Goal: Task Accomplishment & Management: Manage account settings

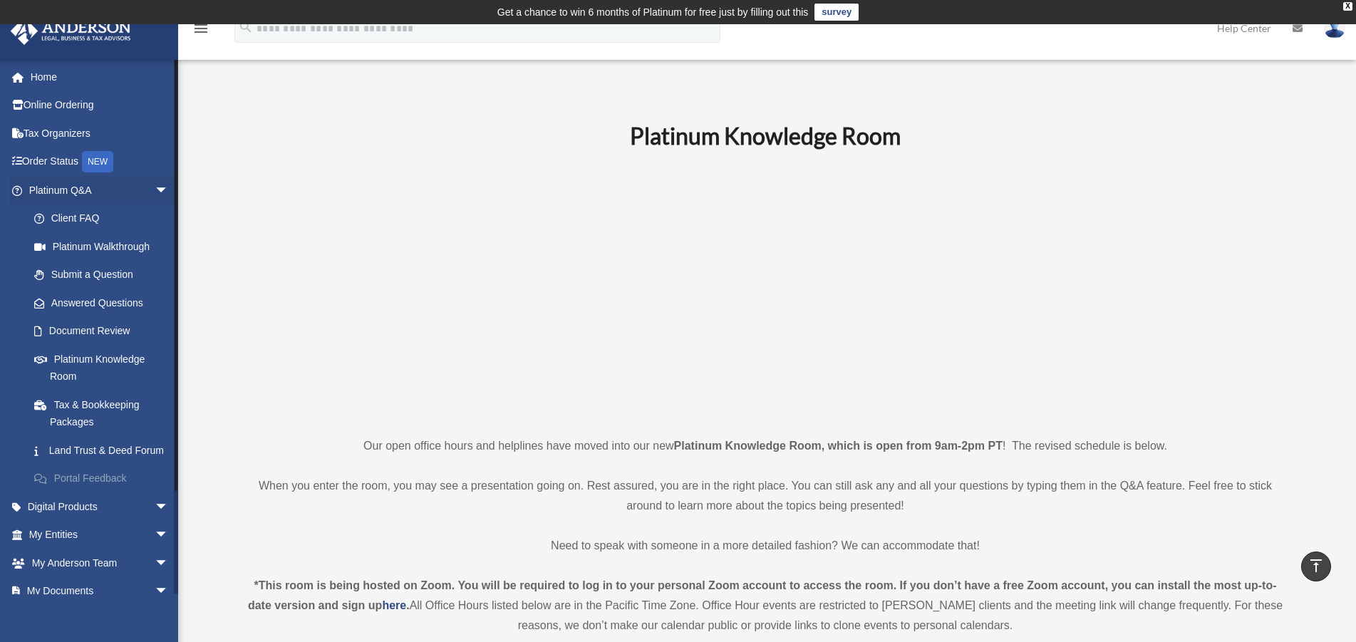
scroll to position [581, 0]
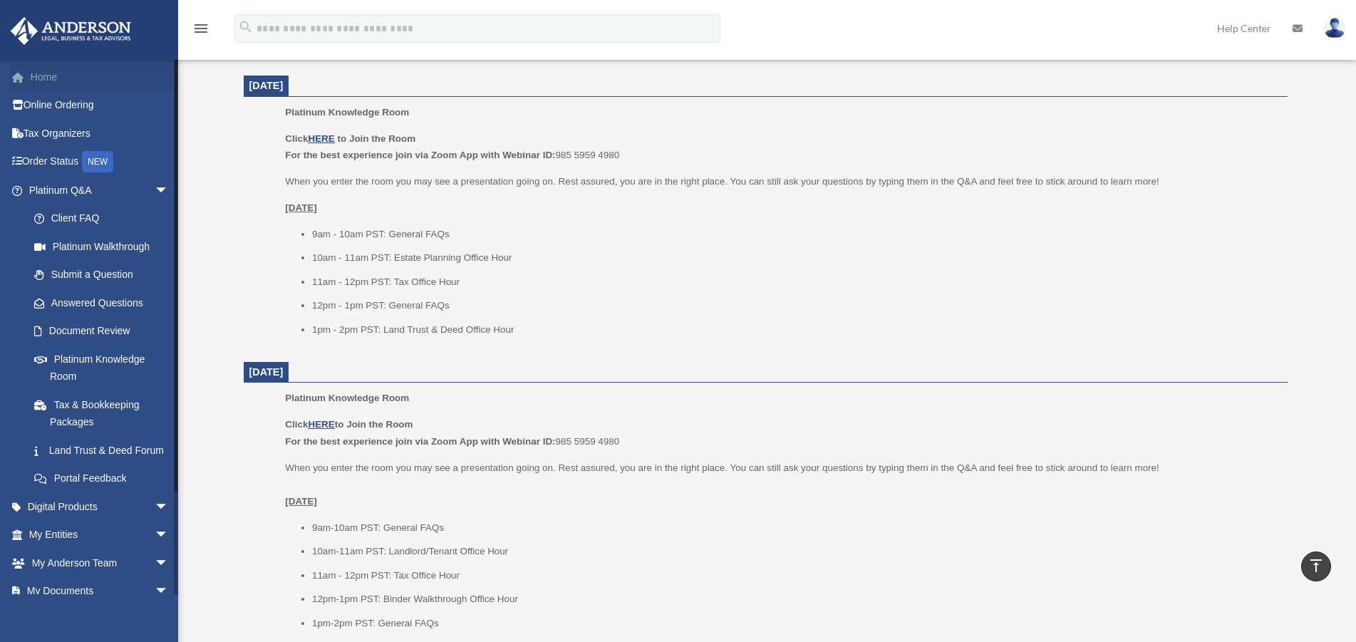
click at [49, 76] on link "Home" at bounding box center [100, 77] width 180 height 28
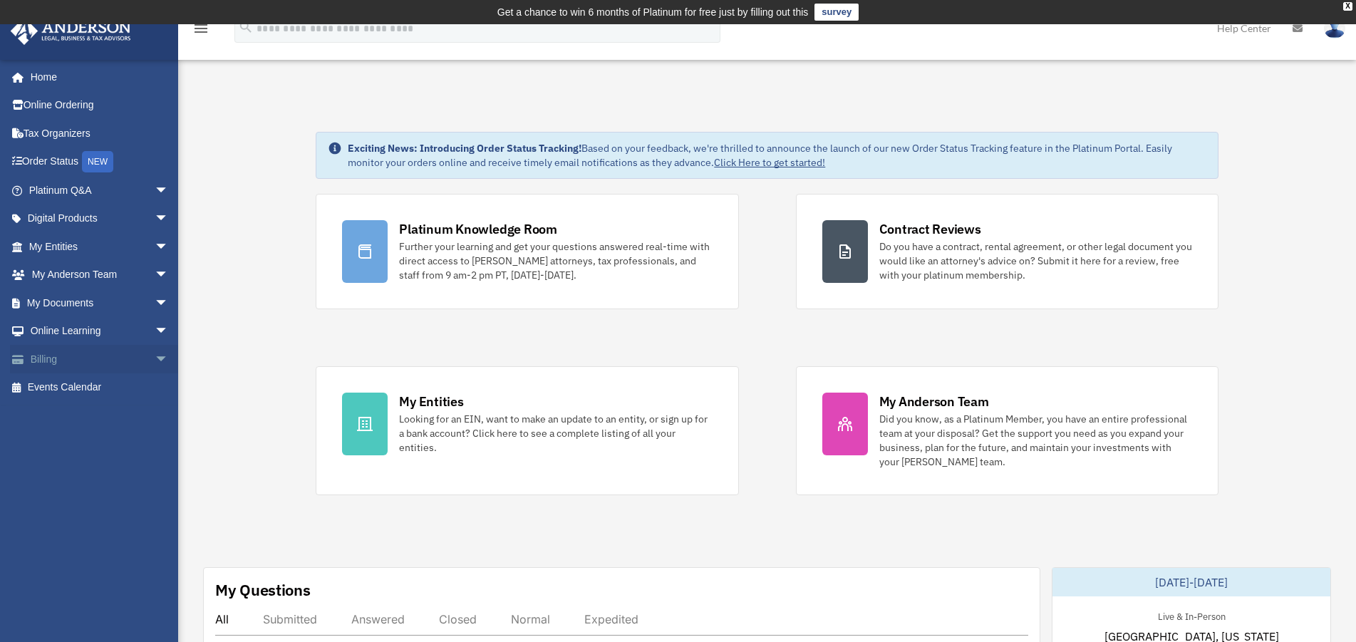
click at [50, 358] on link "Billing arrow_drop_down" at bounding box center [100, 359] width 180 height 28
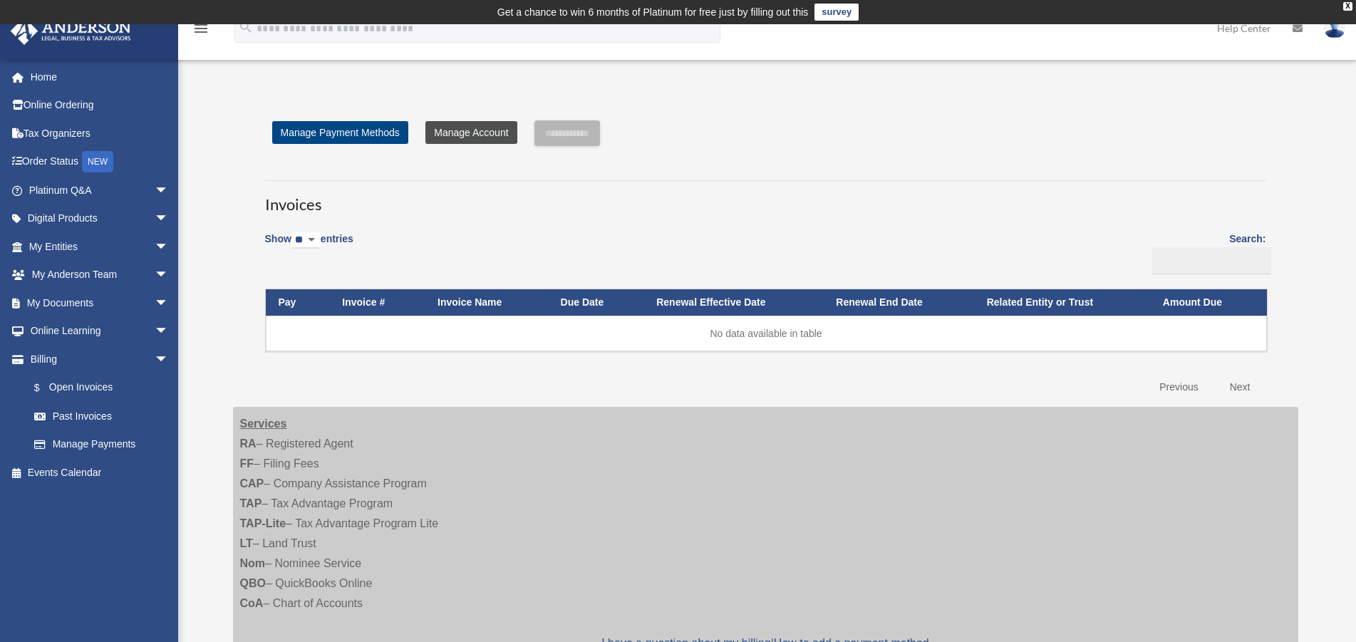
click at [472, 140] on link "Manage Account" at bounding box center [470, 132] width 91 height 23
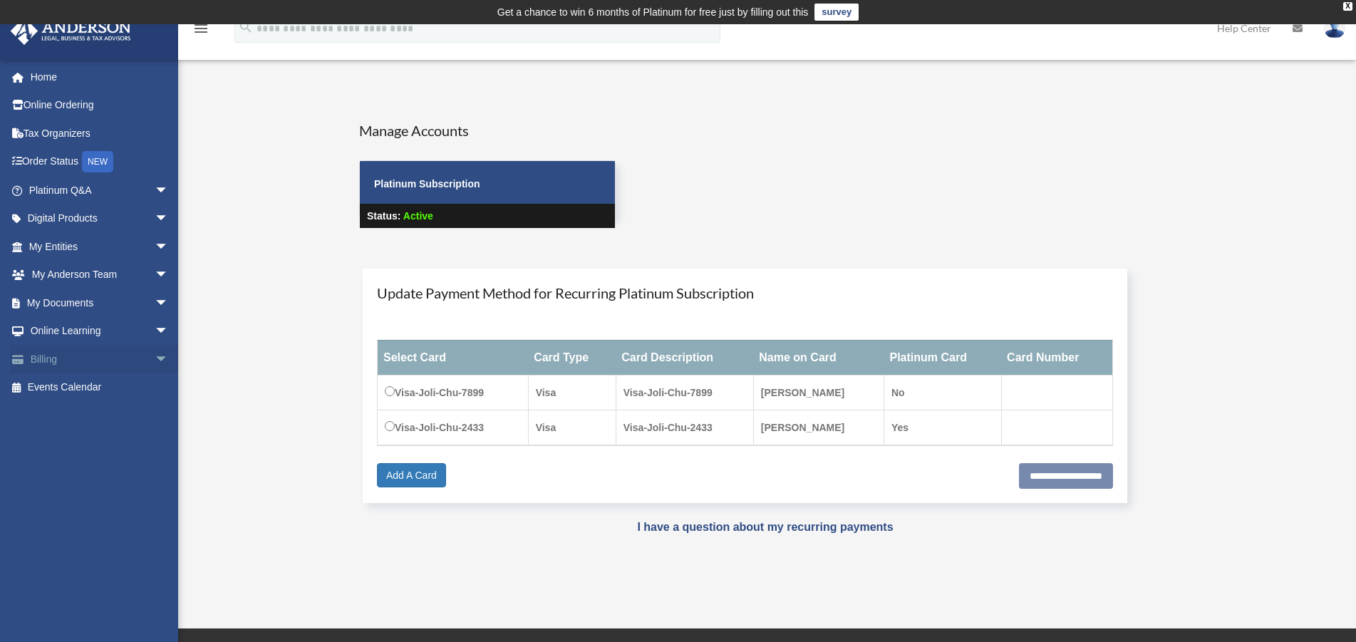
click at [39, 358] on link "Billing arrow_drop_down" at bounding box center [100, 359] width 180 height 28
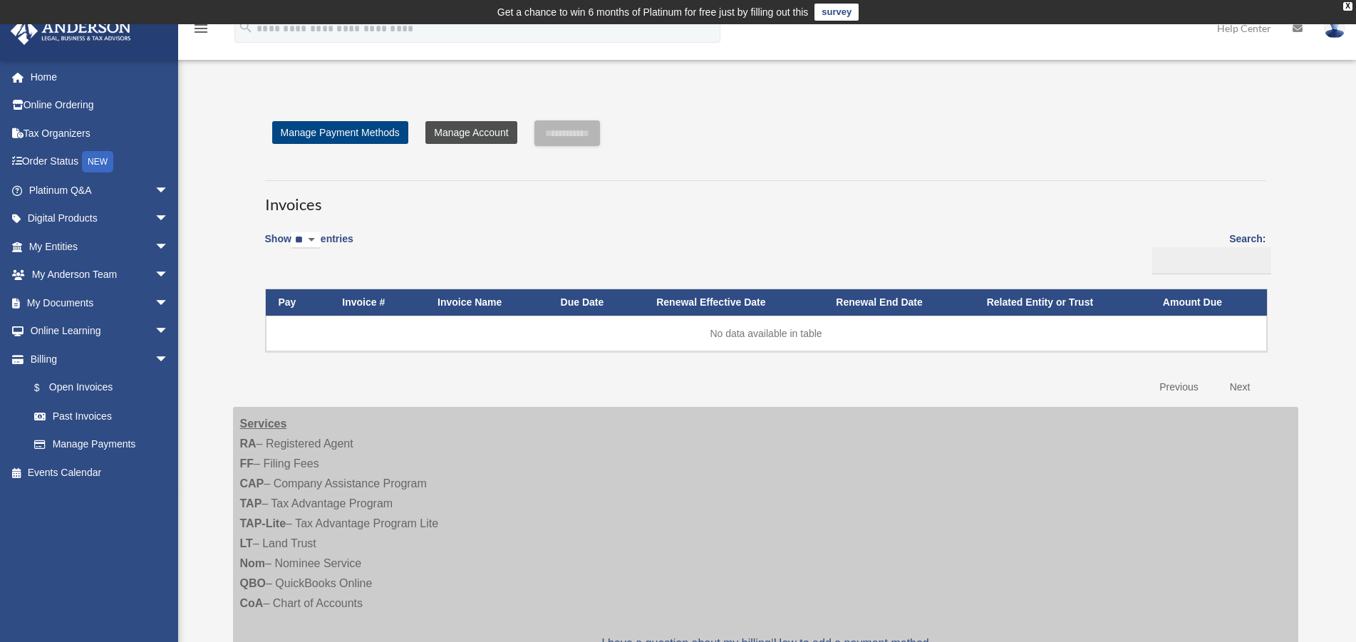
click at [467, 134] on link "Manage Account" at bounding box center [470, 132] width 91 height 23
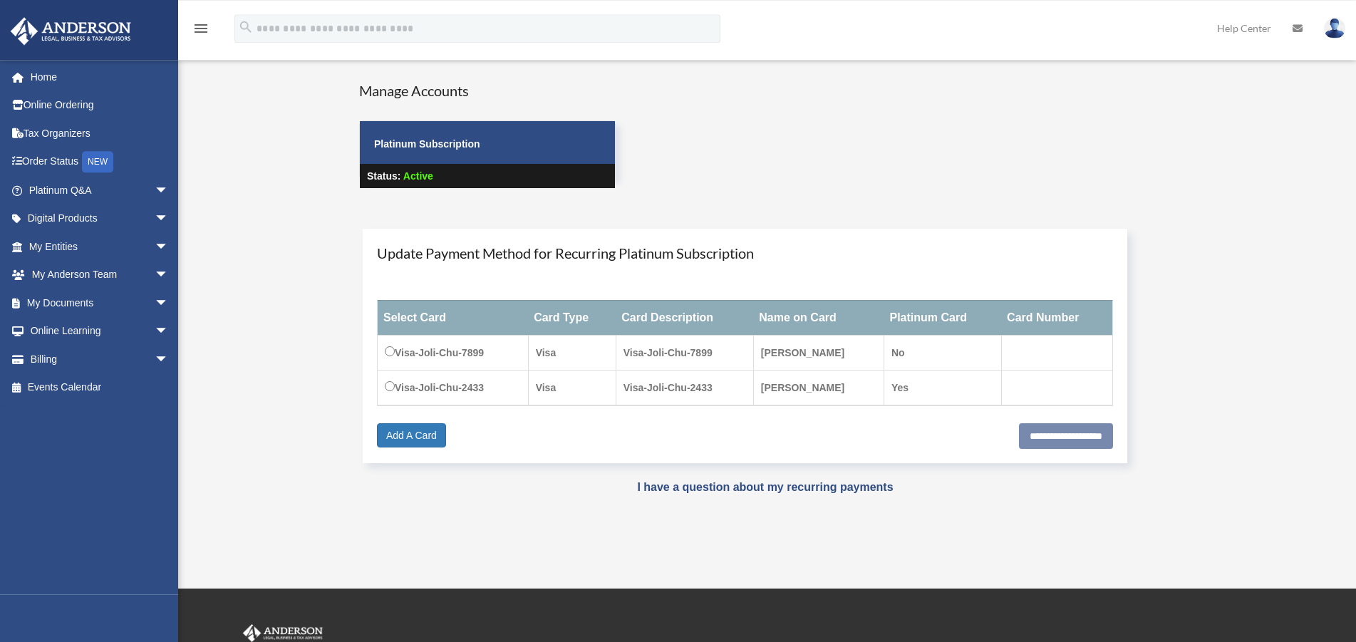
scroll to position [114, 0]
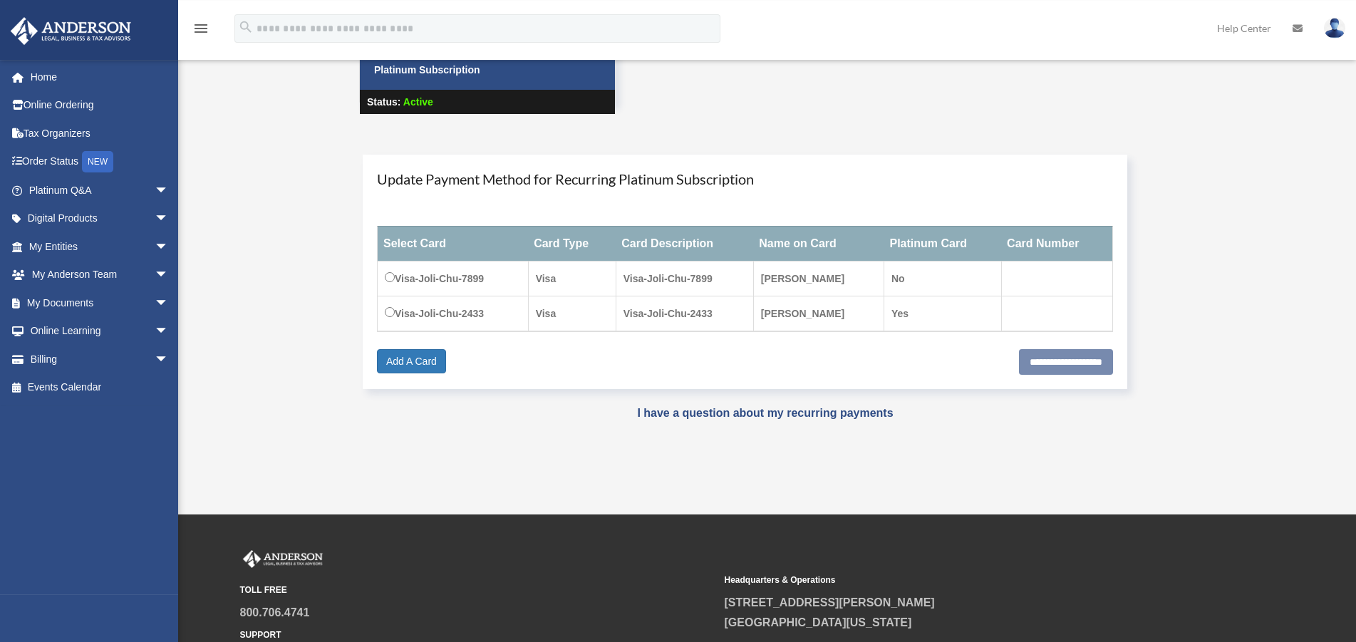
drag, startPoint x: 1351, startPoint y: 457, endPoint x: 1367, endPoint y: 178, distance: 279.7
click at [1355, 178] on body "X Get a chance to win 6 months of Platinum for free just by filling out this su…" at bounding box center [678, 333] width 1356 height 895
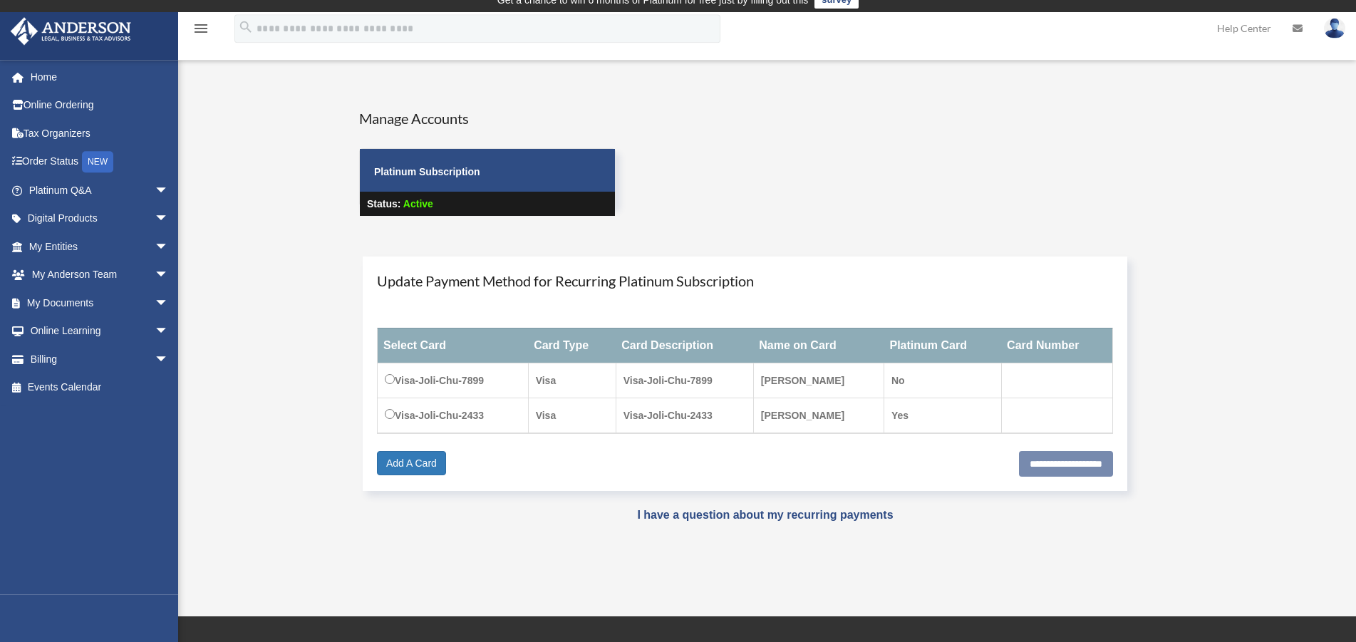
scroll to position [0, 0]
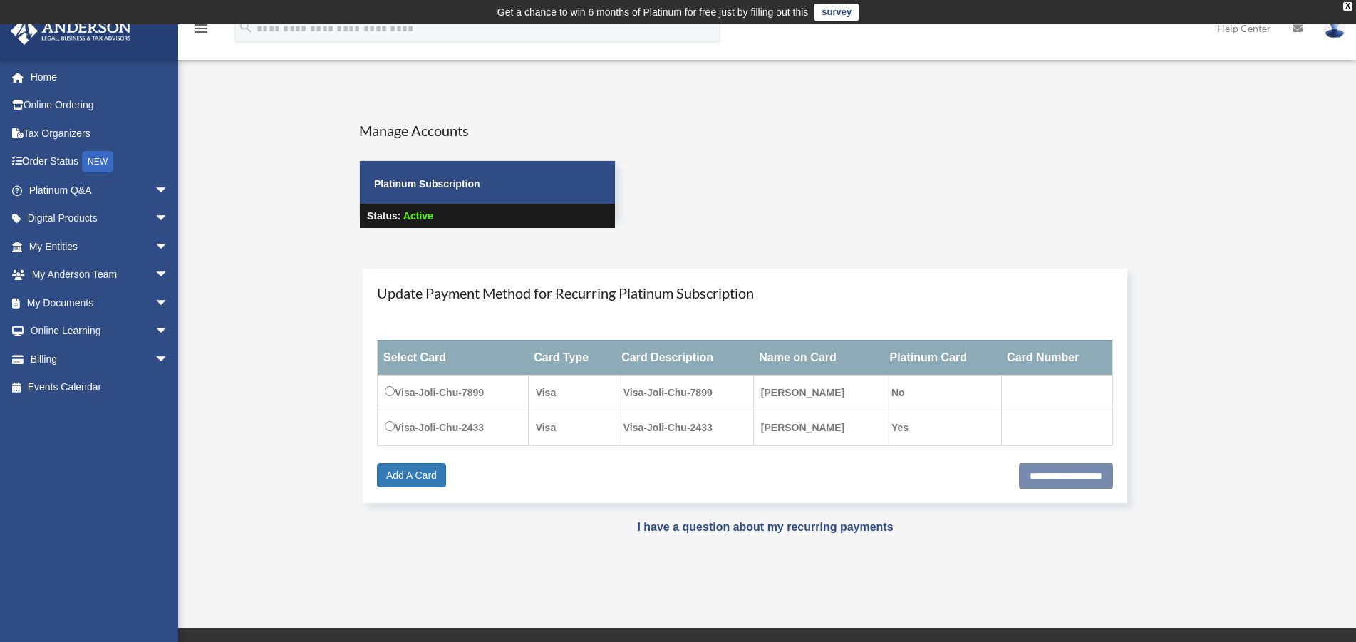
click at [399, 137] on h4 "Manage Accounts" at bounding box center [487, 130] width 256 height 20
click at [44, 357] on link "Billing arrow_drop_down" at bounding box center [100, 359] width 180 height 28
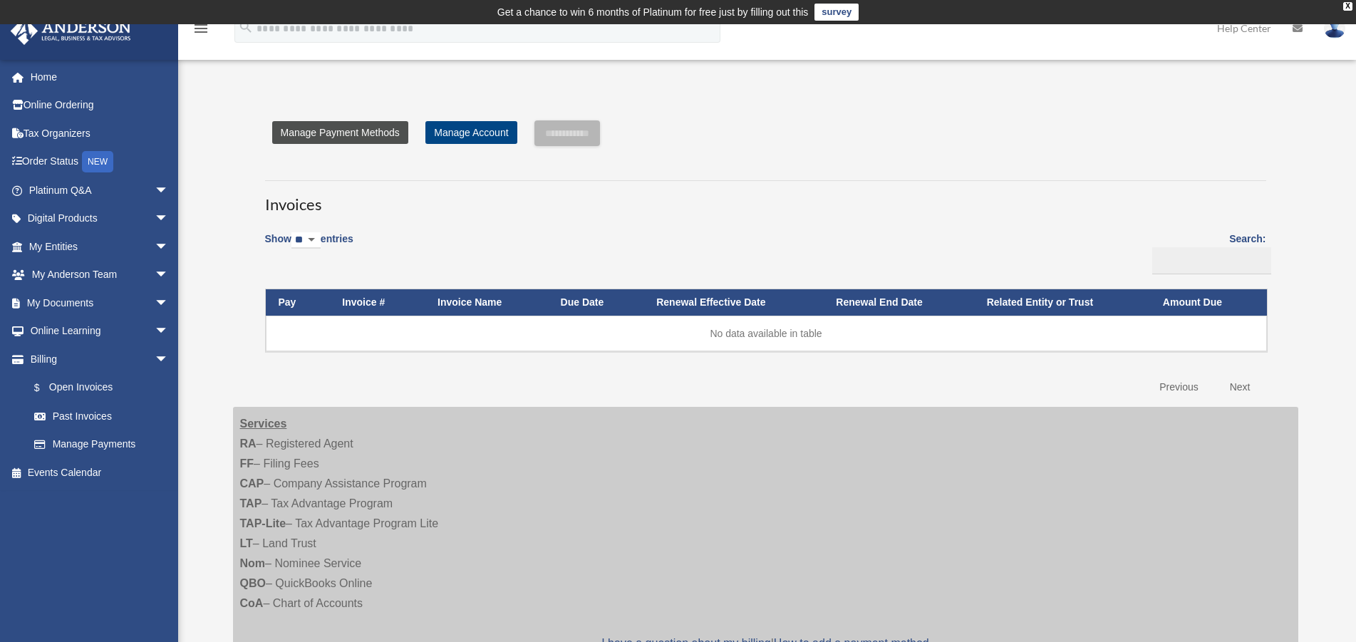
click at [352, 133] on link "Manage Payment Methods" at bounding box center [340, 132] width 136 height 23
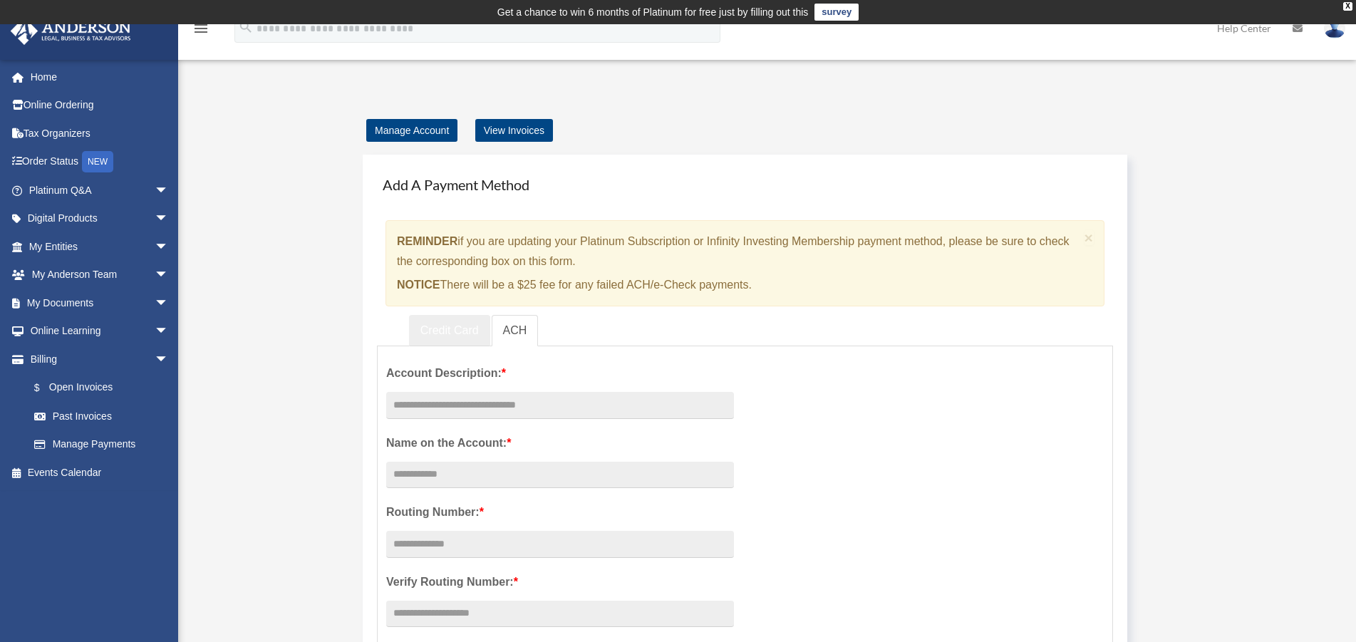
click at [457, 335] on link "Credit Card" at bounding box center [449, 331] width 81 height 32
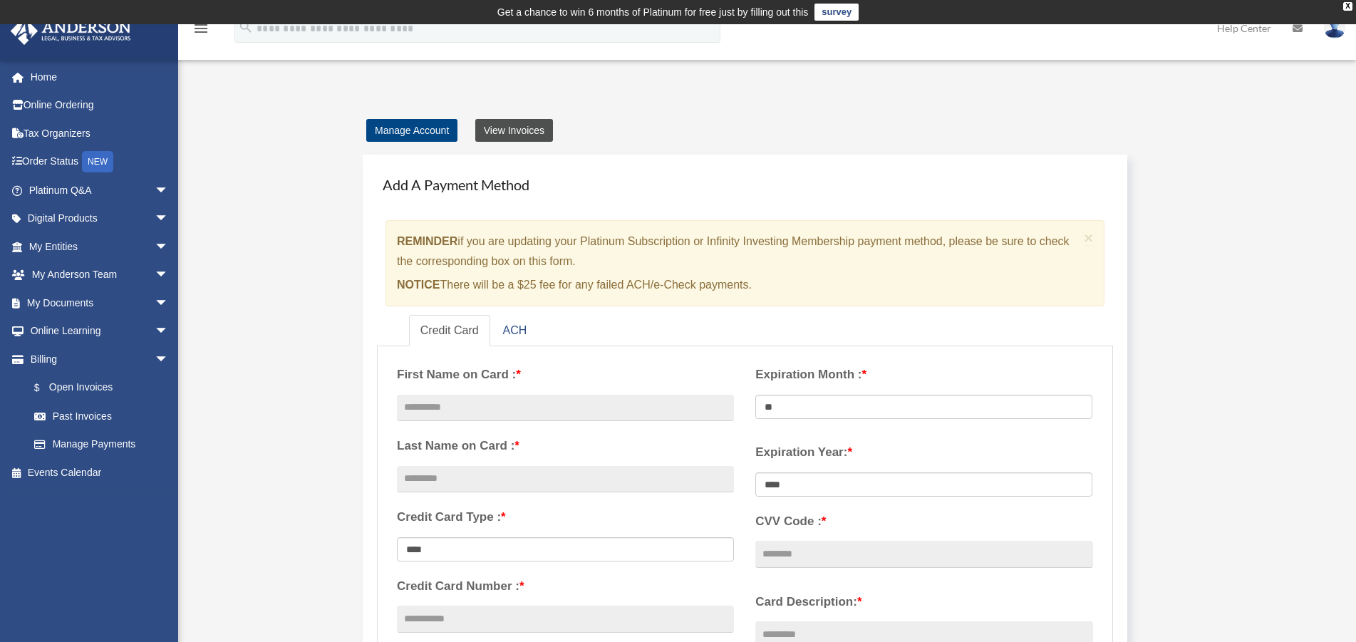
click at [511, 124] on link "View Invoices" at bounding box center [514, 130] width 78 height 23
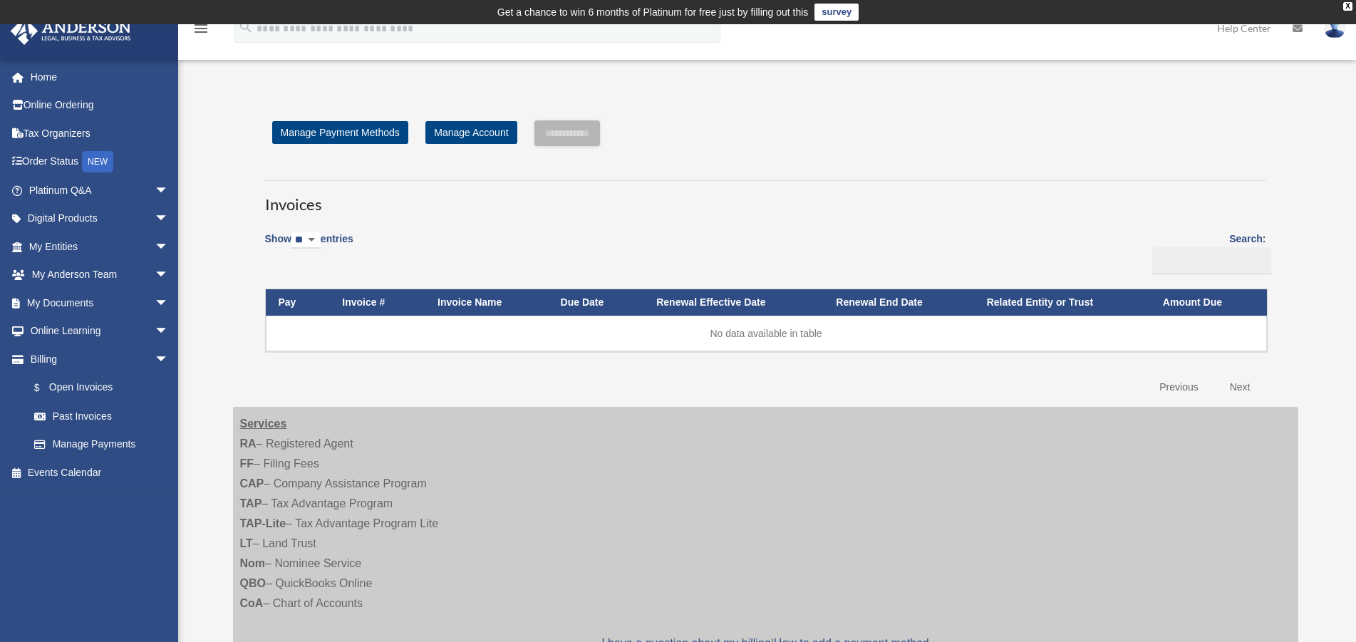
click at [291, 232] on select "** ** ** ***" at bounding box center [305, 240] width 29 height 16
select select "**"
click option "**" at bounding box center [0, 0] width 0 height 0
click at [1197, 261] on input "Search:" at bounding box center [1211, 260] width 119 height 27
click at [1232, 258] on input "Search:" at bounding box center [1211, 260] width 119 height 27
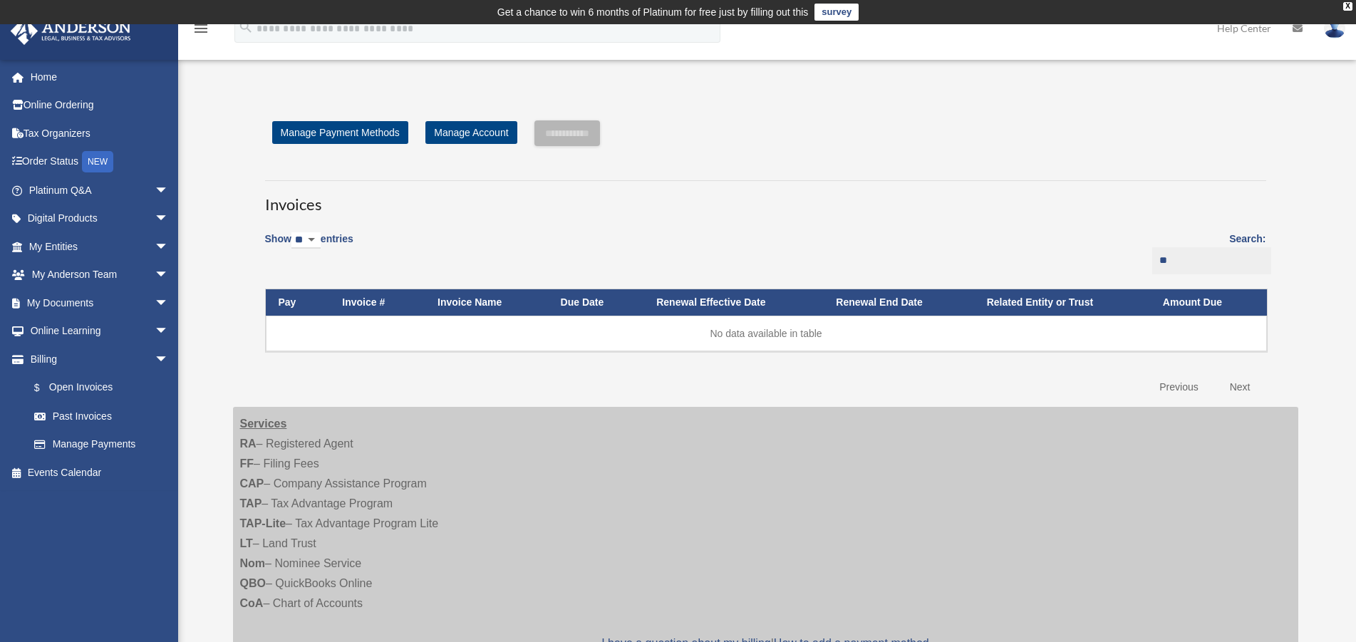
type input "**"
click at [1240, 383] on link "Next" at bounding box center [1240, 387] width 42 height 29
click at [1174, 387] on link "Previous" at bounding box center [1178, 387] width 60 height 29
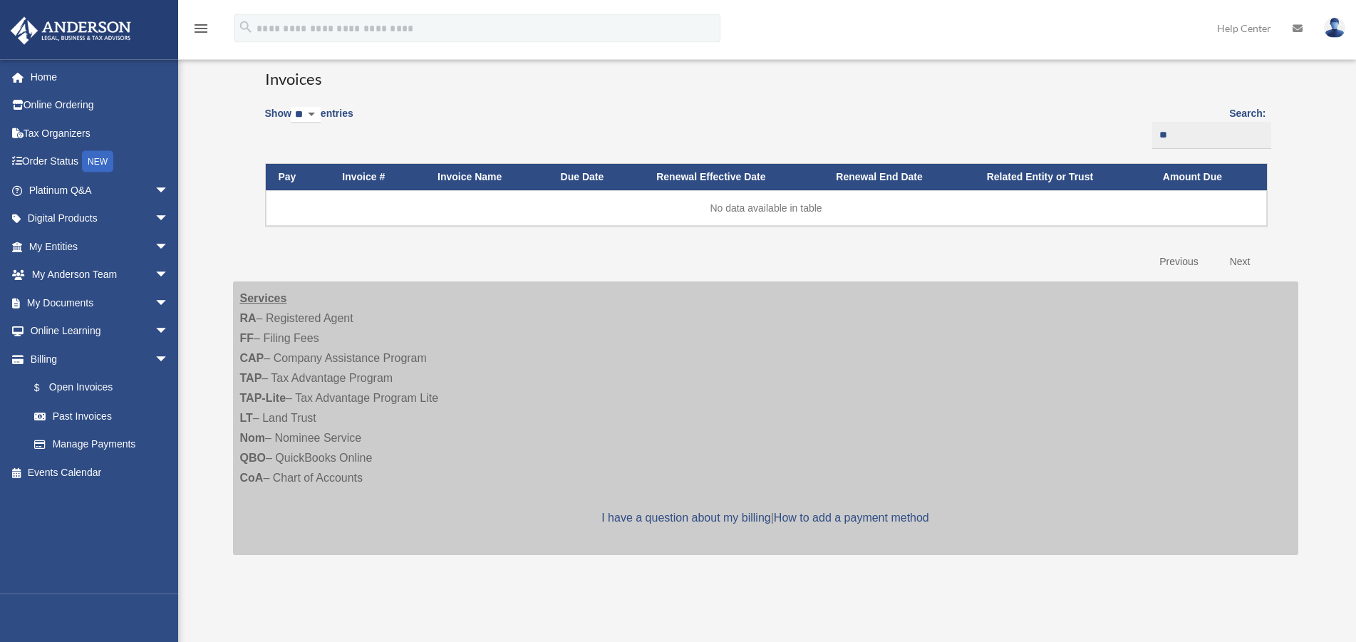
scroll to position [291, 0]
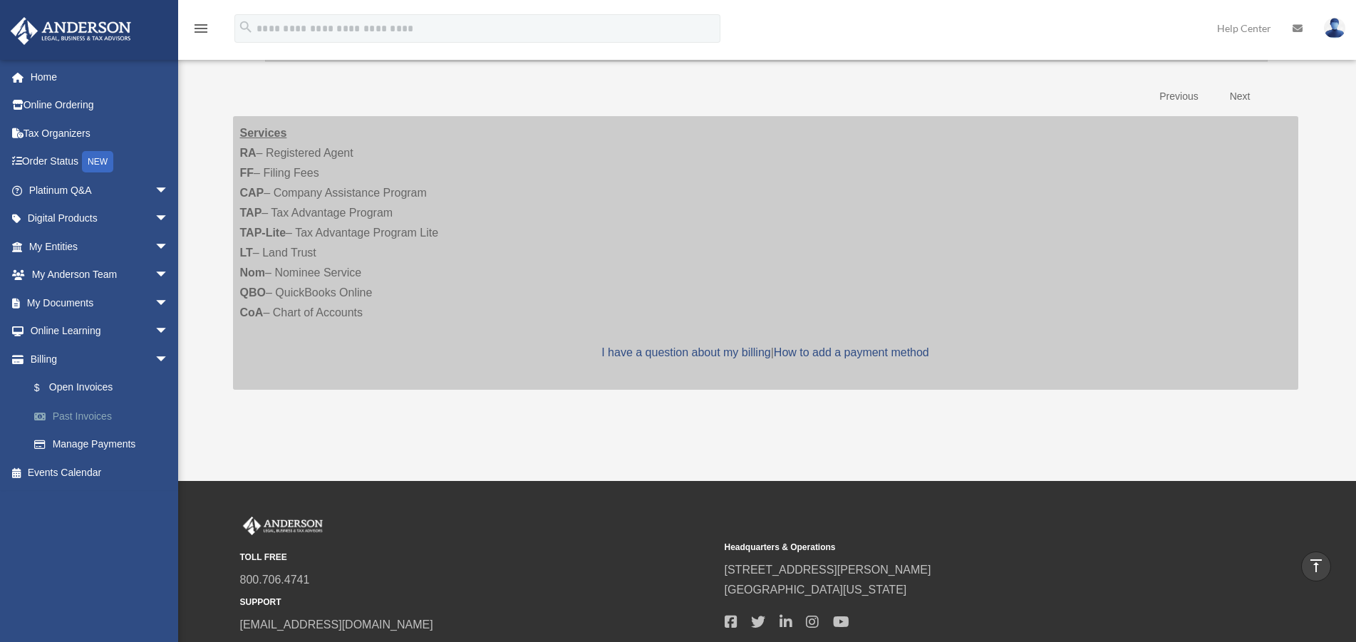
click at [77, 414] on link "Past Invoices" at bounding box center [105, 416] width 170 height 28
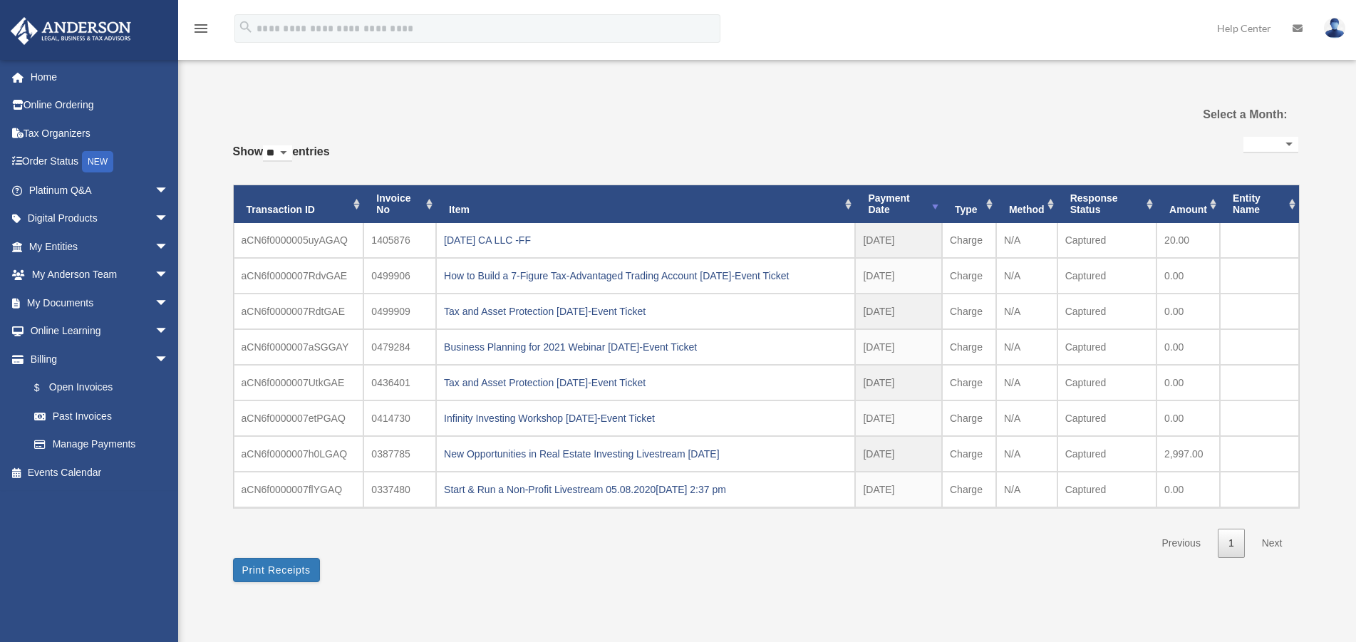
select select
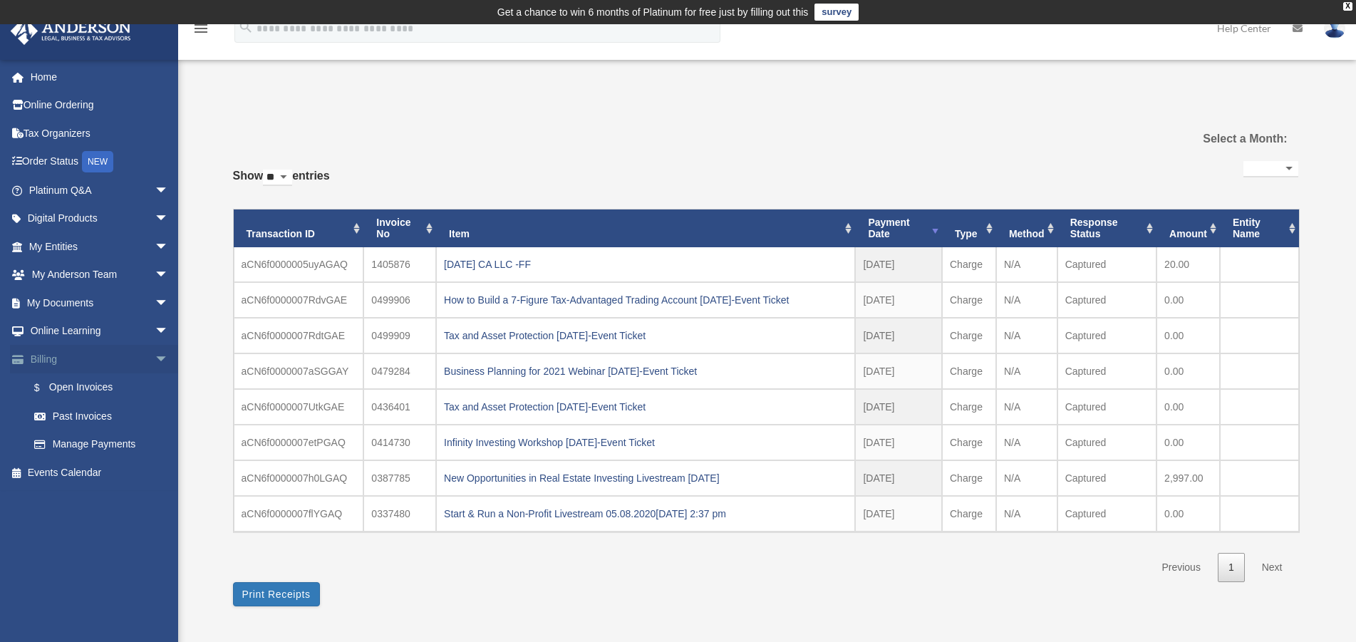
click at [40, 358] on link "Billing arrow_drop_down" at bounding box center [100, 359] width 180 height 28
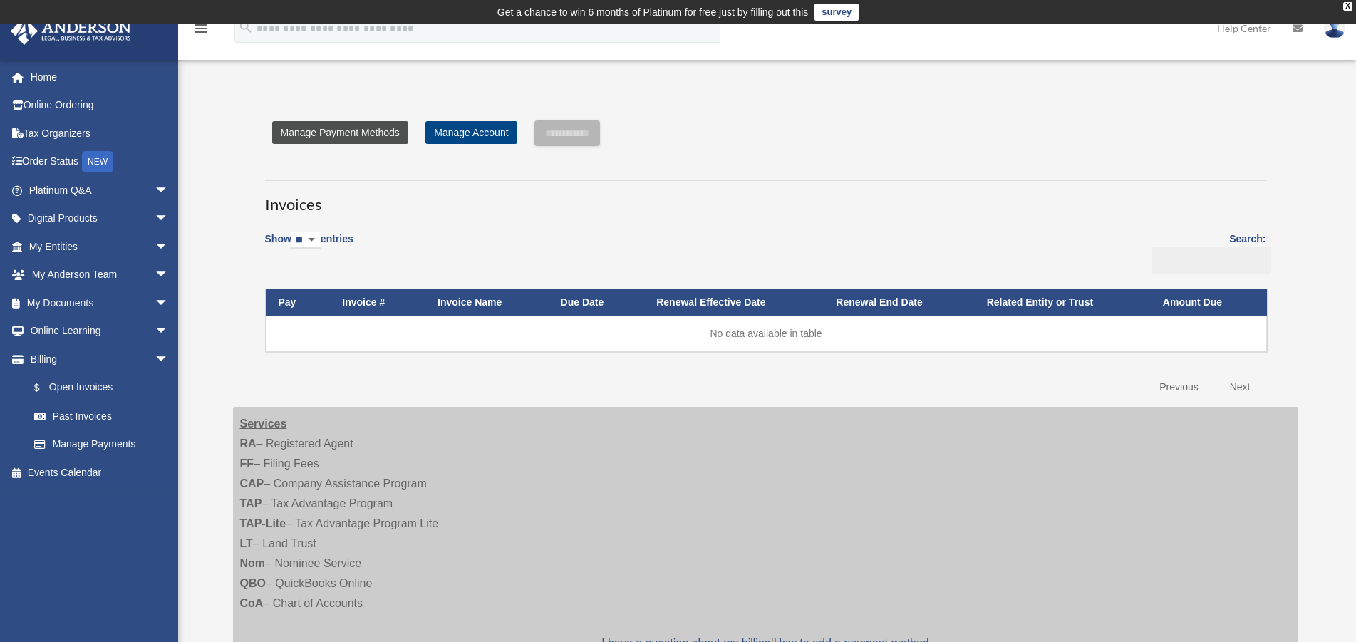
click at [375, 136] on link "Manage Payment Methods" at bounding box center [340, 132] width 136 height 23
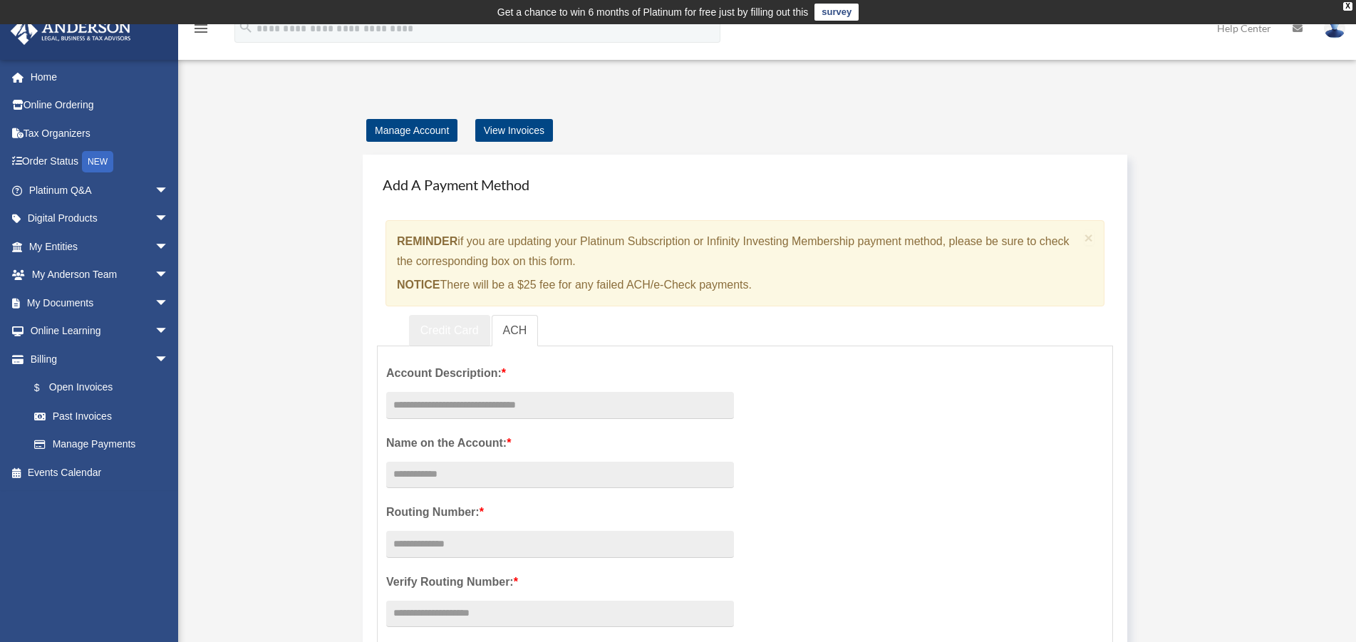
click at [438, 327] on link "Credit Card" at bounding box center [449, 331] width 81 height 32
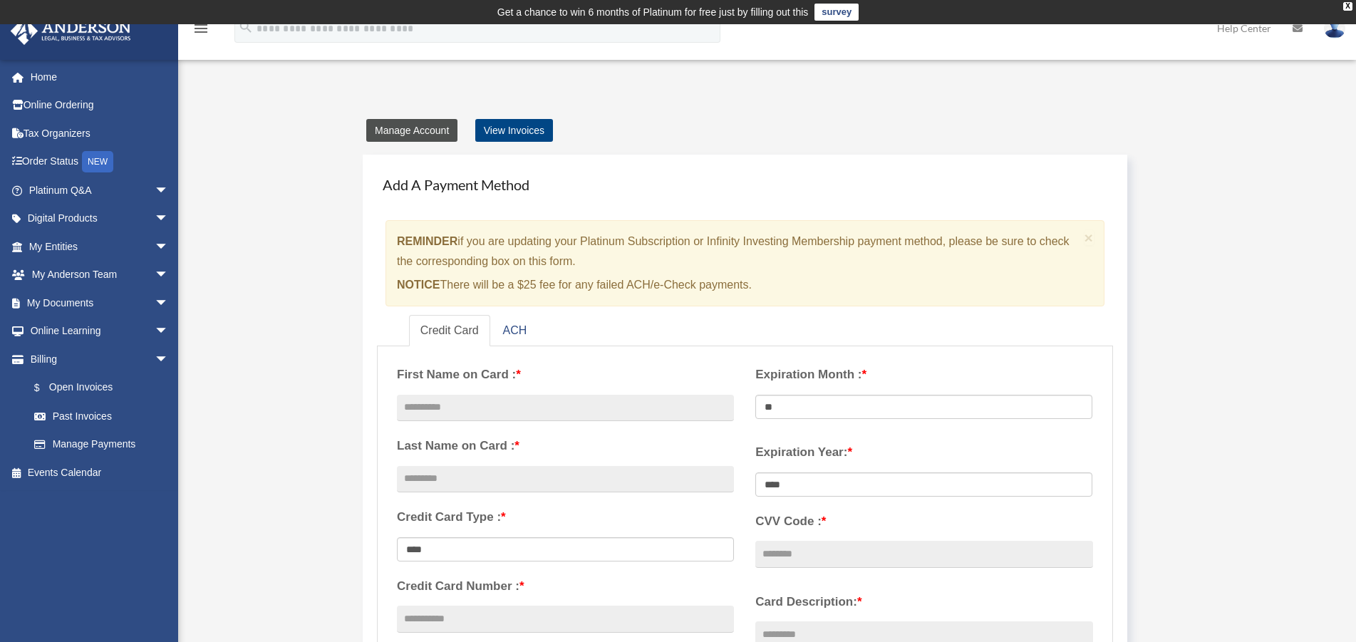
click at [427, 133] on link "Manage Account" at bounding box center [411, 130] width 91 height 23
